Goal: Go to known website: Access a specific website the user already knows

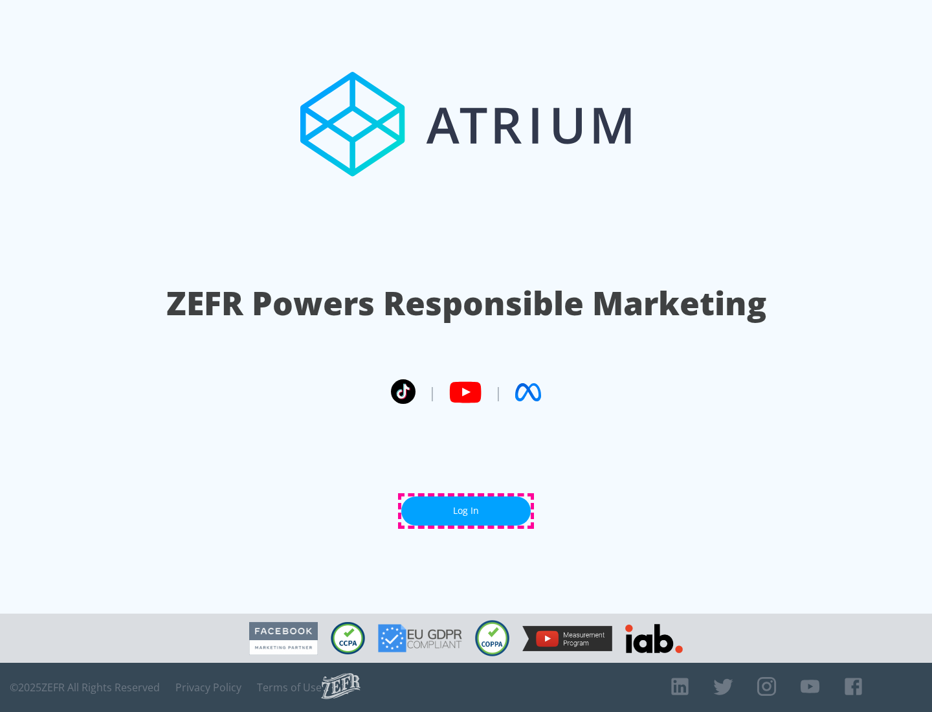
click at [466, 511] on link "Log In" at bounding box center [465, 510] width 129 height 29
